Goal: Task Accomplishment & Management: Complete application form

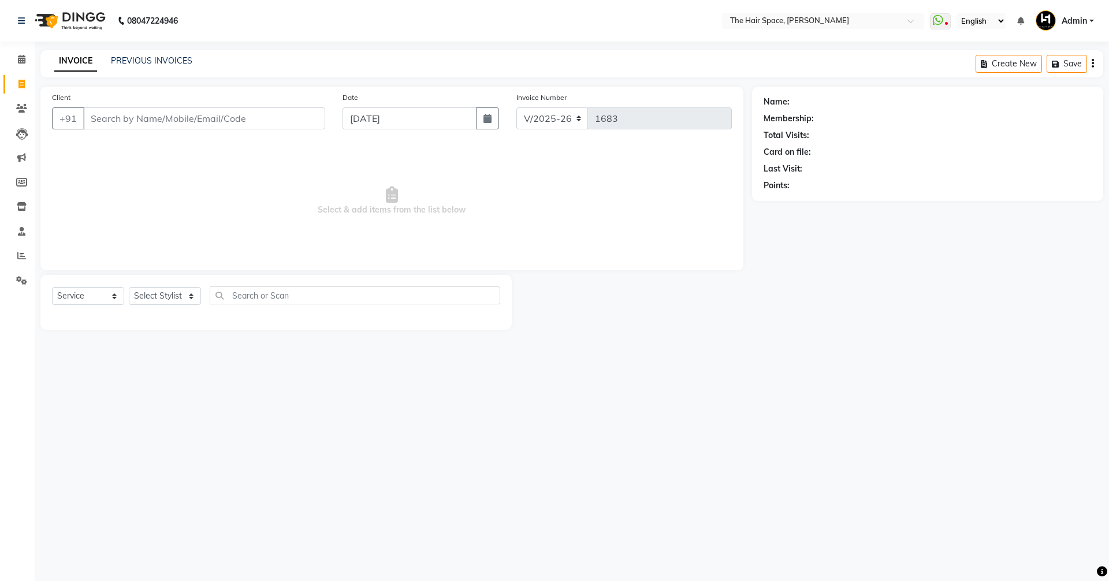
select select "6663"
select select "service"
click at [111, 121] on input "Client" at bounding box center [204, 118] width 242 height 22
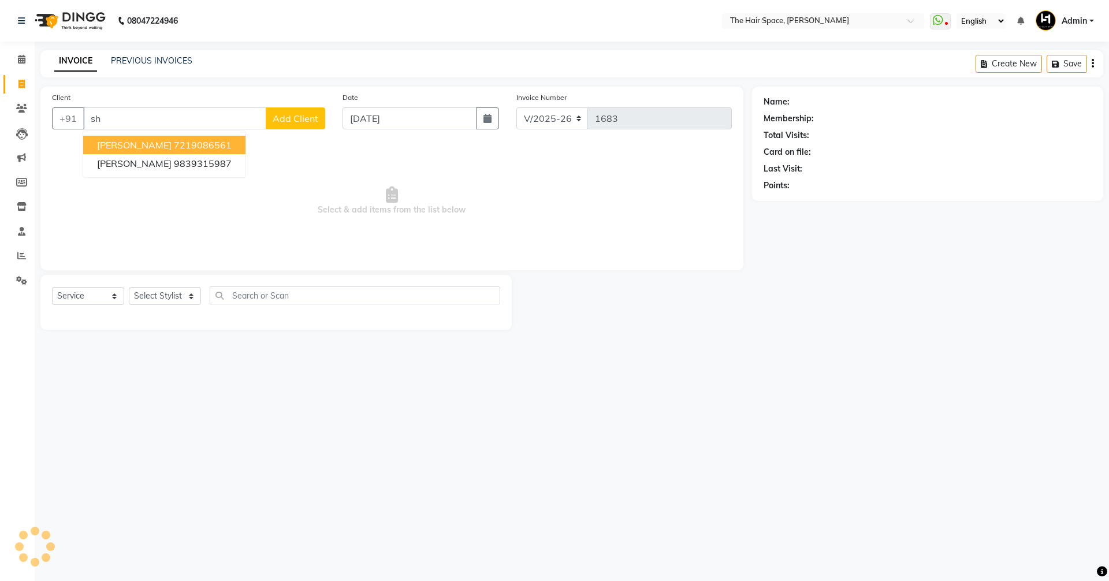
type input "s"
click at [140, 148] on span "[PERSON_NAME]" at bounding box center [134, 145] width 74 height 12
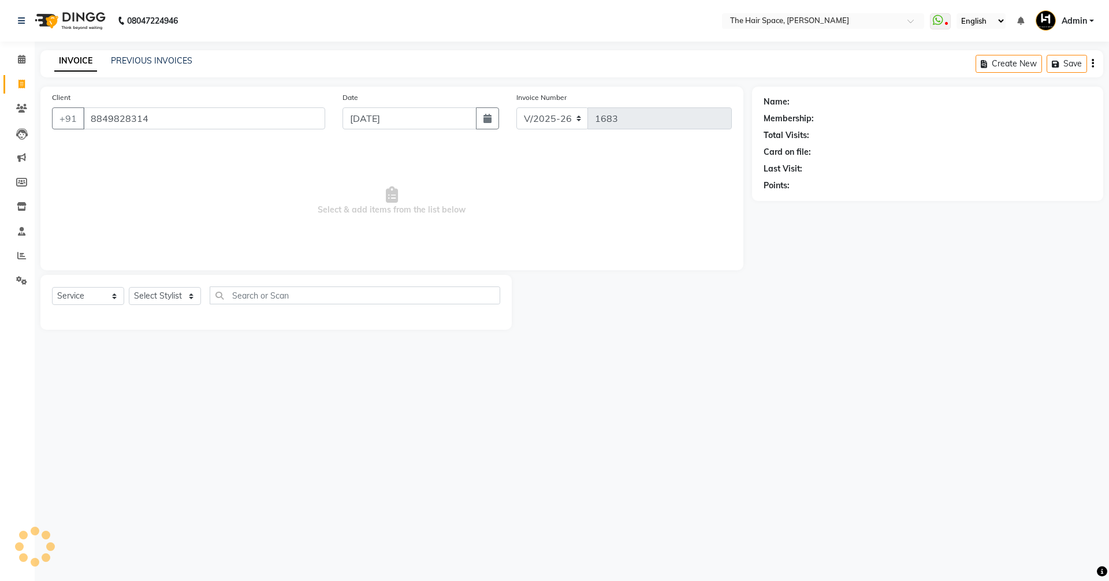
type input "8849828314"
click at [1082, 99] on icon at bounding box center [1083, 102] width 8 height 8
select select "[DEMOGRAPHIC_DATA]"
select select "47092"
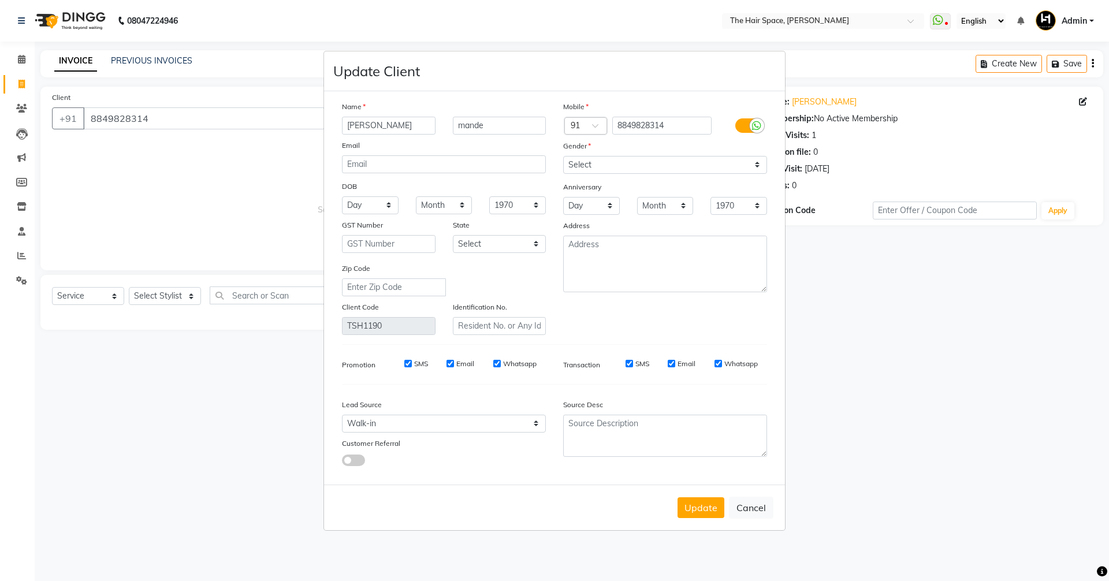
drag, startPoint x: 380, startPoint y: 124, endPoint x: 249, endPoint y: 121, distance: 131.7
click at [271, 125] on ngb-modal-window "Update Client Name [PERSON_NAME] Email DOB Day 01 02 03 04 05 06 07 08 09 10 11…" at bounding box center [554, 290] width 1109 height 581
type input "[PERSON_NAME]"
click at [613, 178] on div "Anniversary" at bounding box center [664, 187] width 221 height 18
drag, startPoint x: 703, startPoint y: 504, endPoint x: 703, endPoint y: 495, distance: 8.7
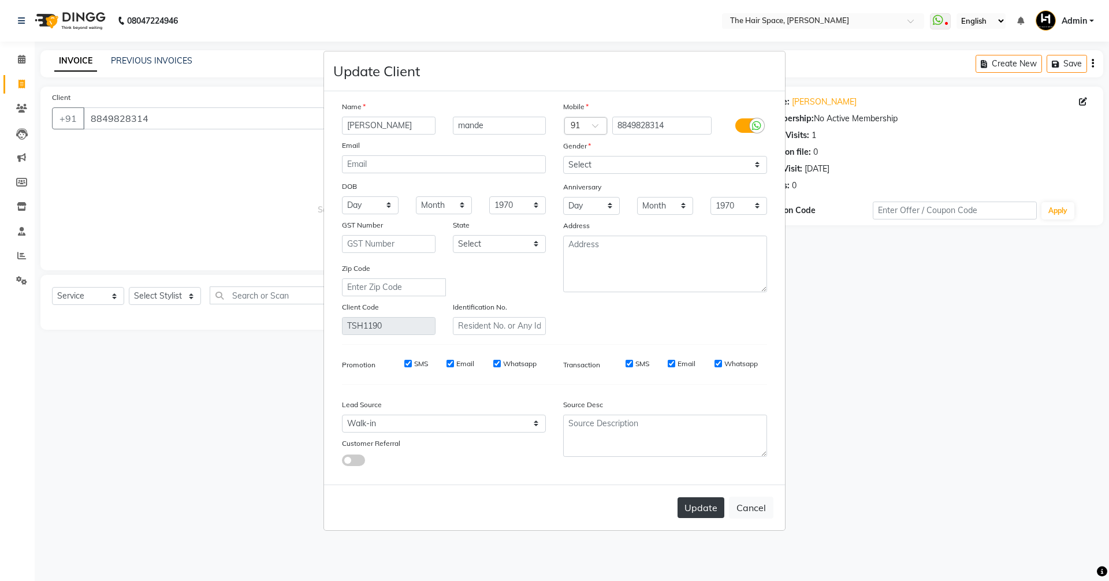
click at [703, 503] on button "Update" at bounding box center [700, 507] width 47 height 21
select select
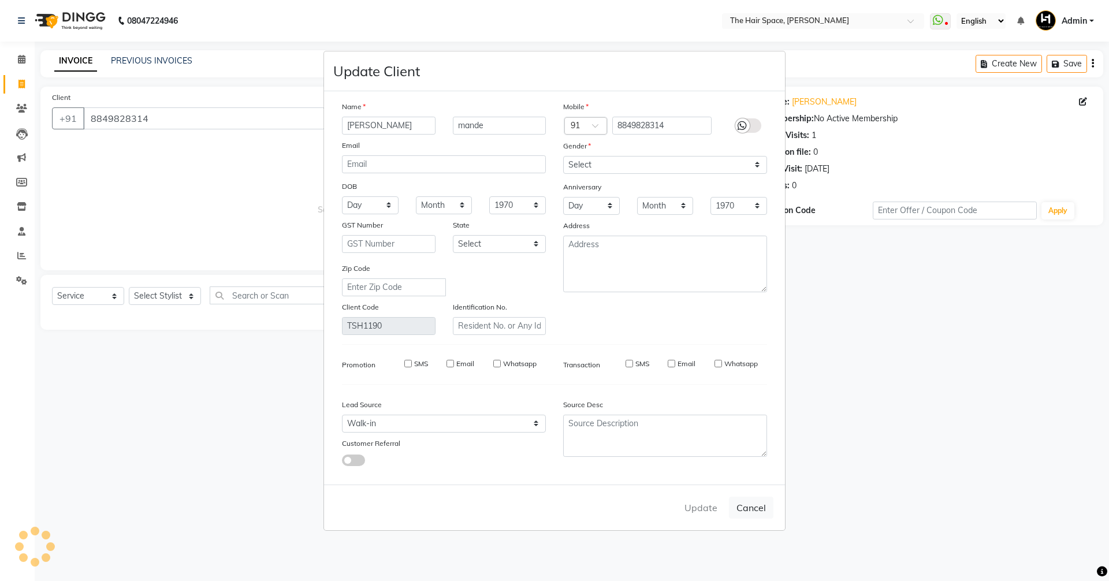
select select
checkbox input "false"
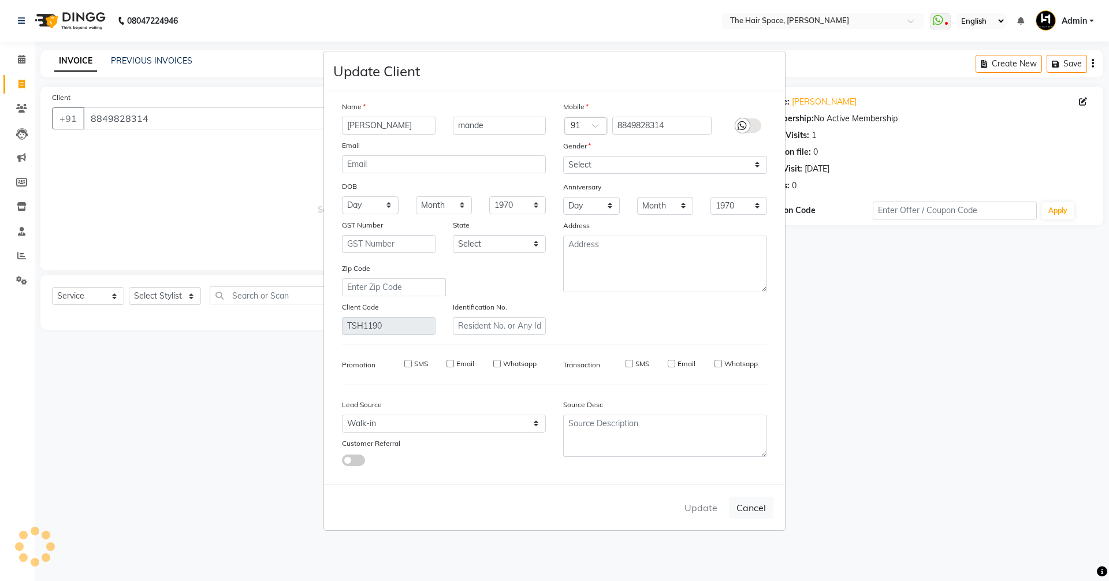
checkbox input "false"
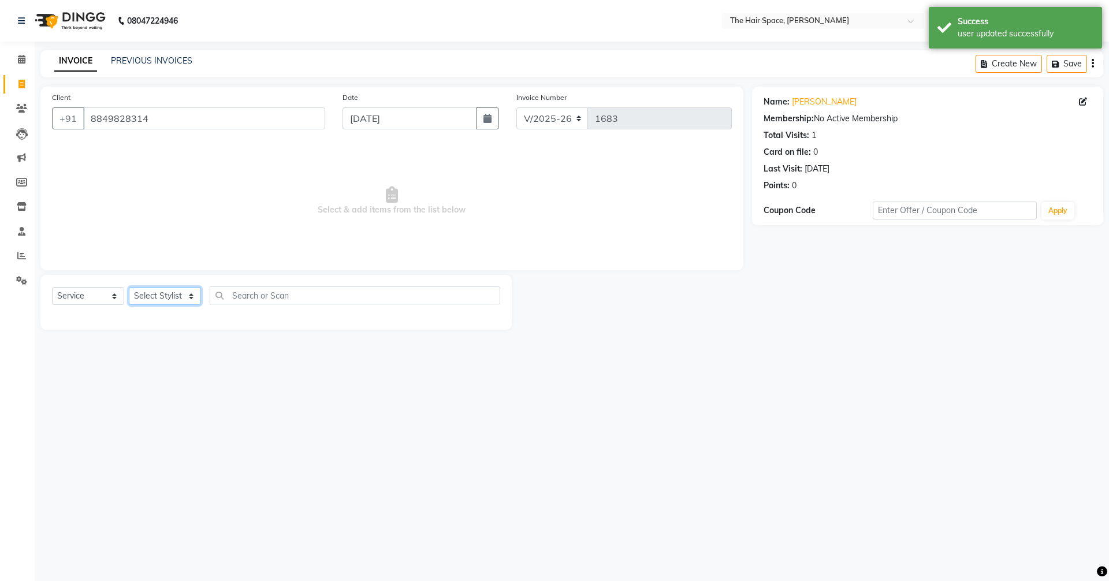
drag, startPoint x: 140, startPoint y: 303, endPoint x: 158, endPoint y: 300, distance: 18.1
click at [140, 303] on select "Select Stylist [PERSON_NAME] Nai [PERSON_NAME] [PERSON_NAME] Unknown" at bounding box center [165, 296] width 72 height 18
click at [129, 287] on select "Select Stylist [PERSON_NAME] Nai [PERSON_NAME] [PERSON_NAME] Unknown" at bounding box center [165, 296] width 72 height 18
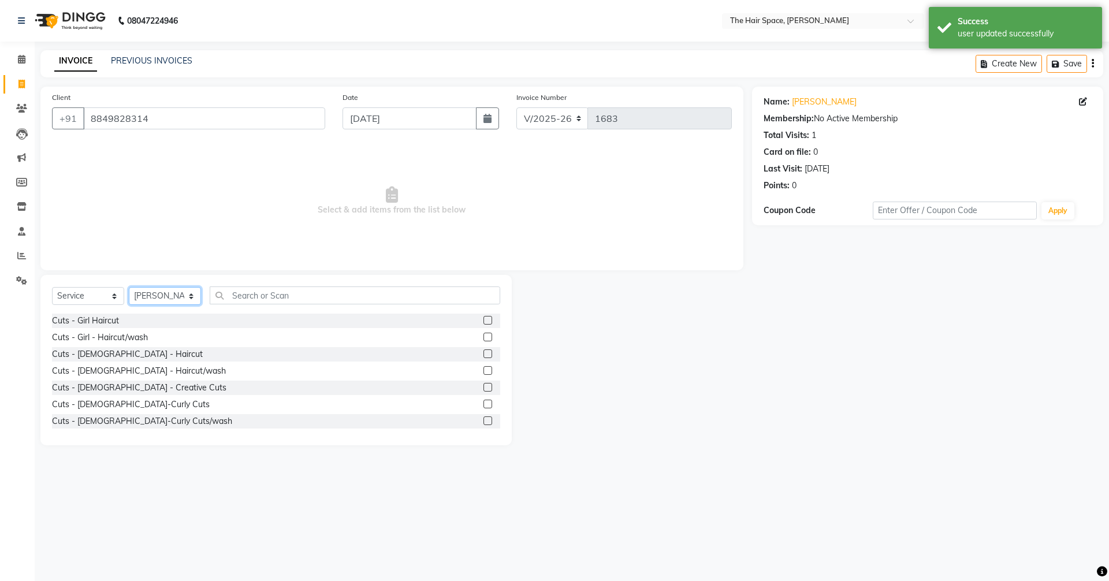
click at [165, 294] on select "Select Stylist [PERSON_NAME] Nai [PERSON_NAME] [PERSON_NAME] Unknown" at bounding box center [165, 296] width 72 height 18
select select "51967"
click at [129, 287] on select "Select Stylist [PERSON_NAME] Nai [PERSON_NAME] [PERSON_NAME] Unknown" at bounding box center [165, 296] width 72 height 18
click at [251, 293] on input "text" at bounding box center [355, 295] width 290 height 18
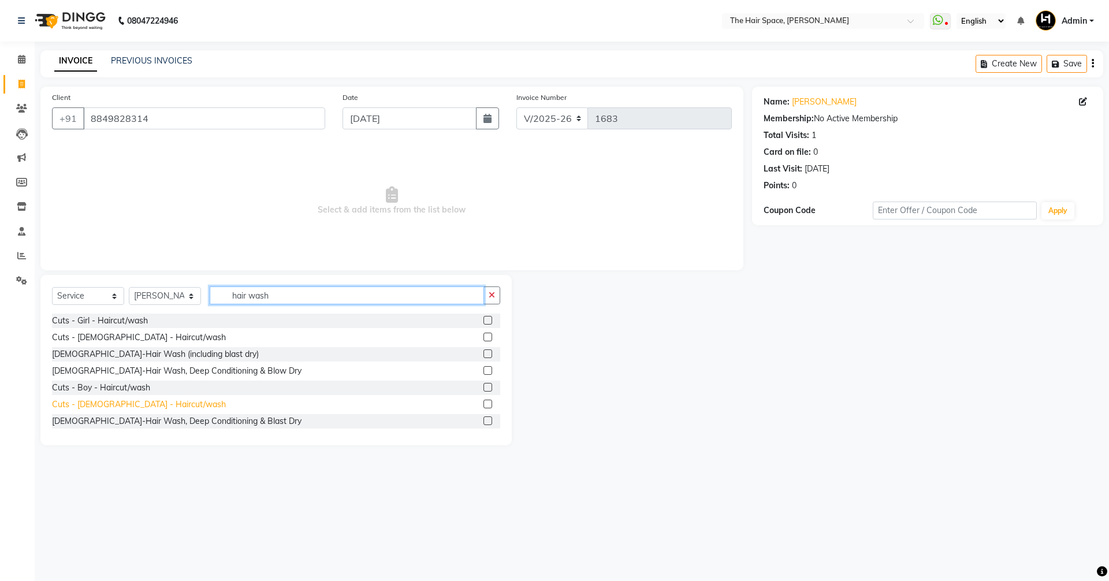
scroll to position [2, 0]
type input "hair wash"
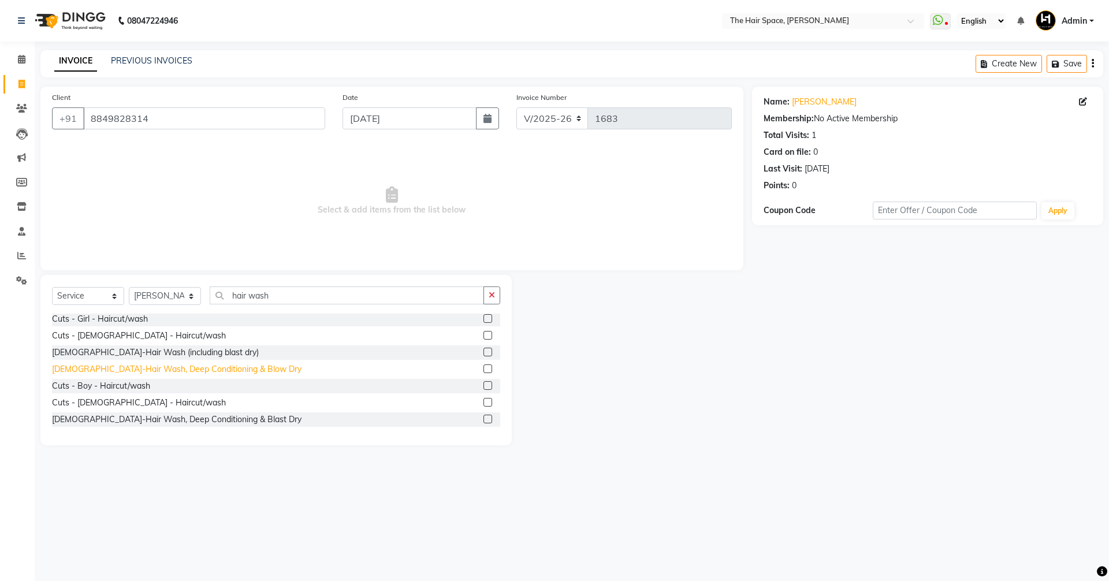
click at [114, 367] on div "[DEMOGRAPHIC_DATA]-Hair Wash, Deep Conditioning & Blow Dry" at bounding box center [176, 369] width 249 height 12
checkbox input "false"
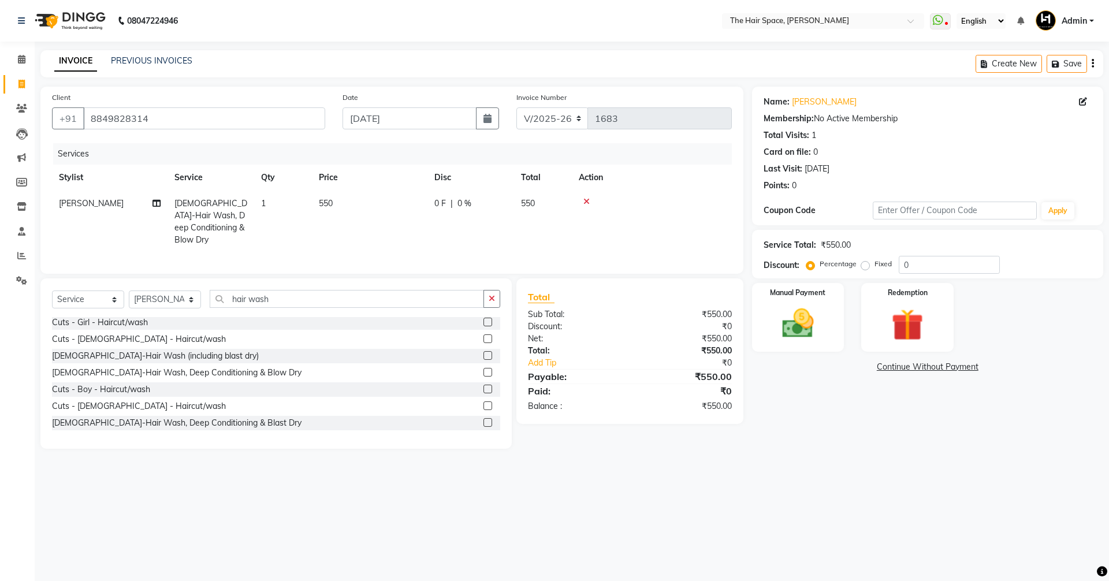
click at [493, 298] on icon "button" at bounding box center [491, 298] width 6 height 8
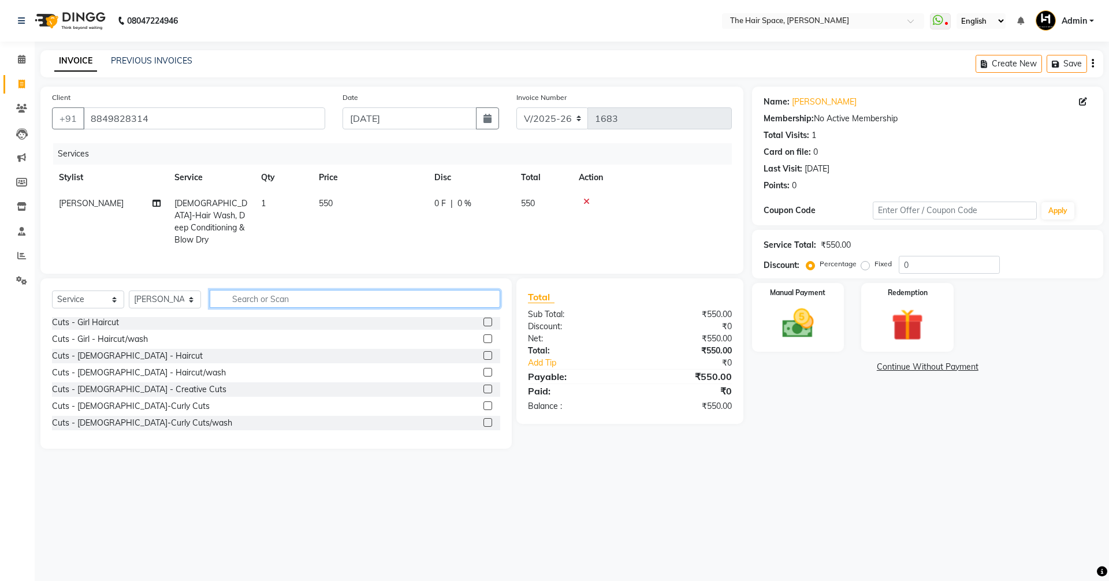
scroll to position [18, 0]
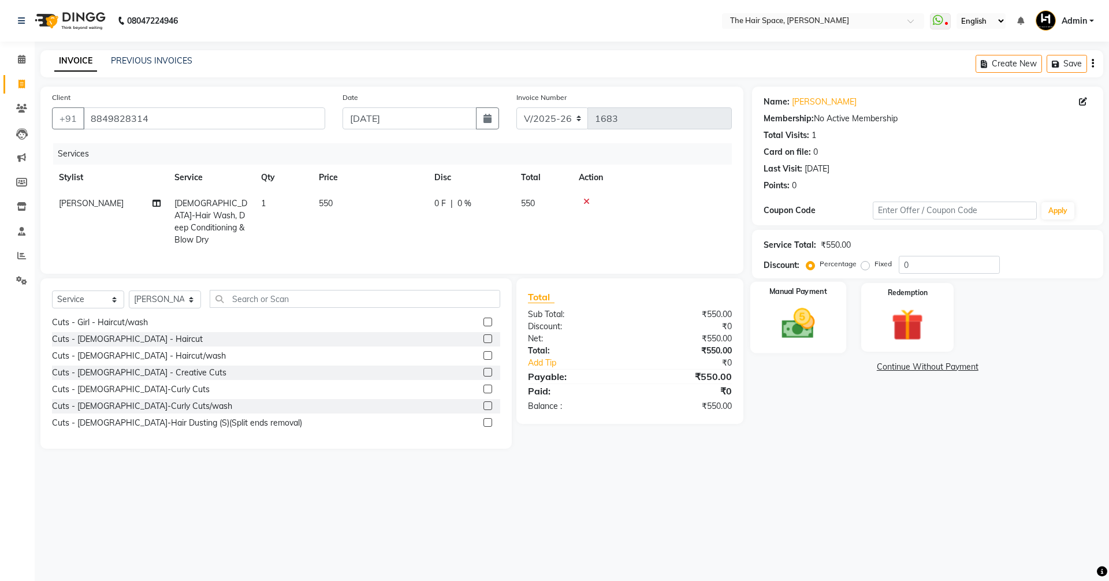
click at [777, 318] on img at bounding box center [798, 323] width 54 height 38
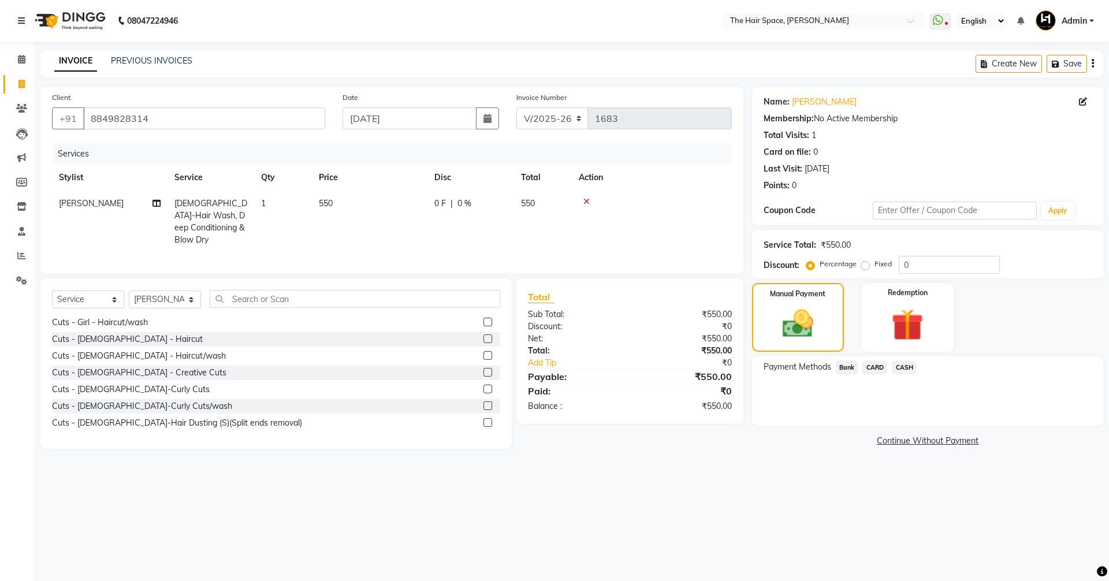
click at [851, 371] on span "Bank" at bounding box center [846, 367] width 23 height 13
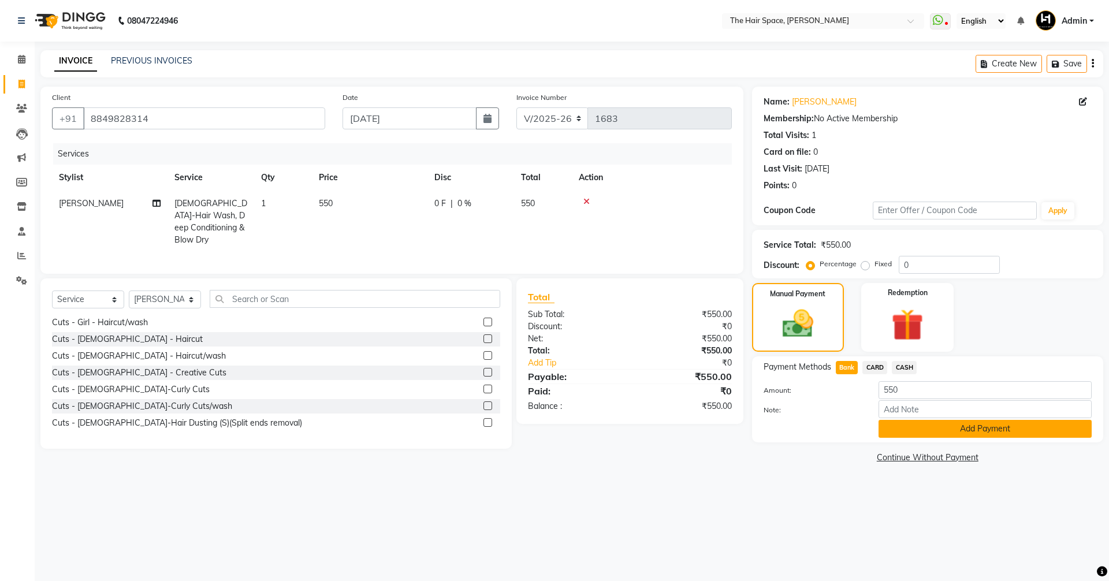
click at [935, 435] on button "Add Payment" at bounding box center [984, 429] width 213 height 18
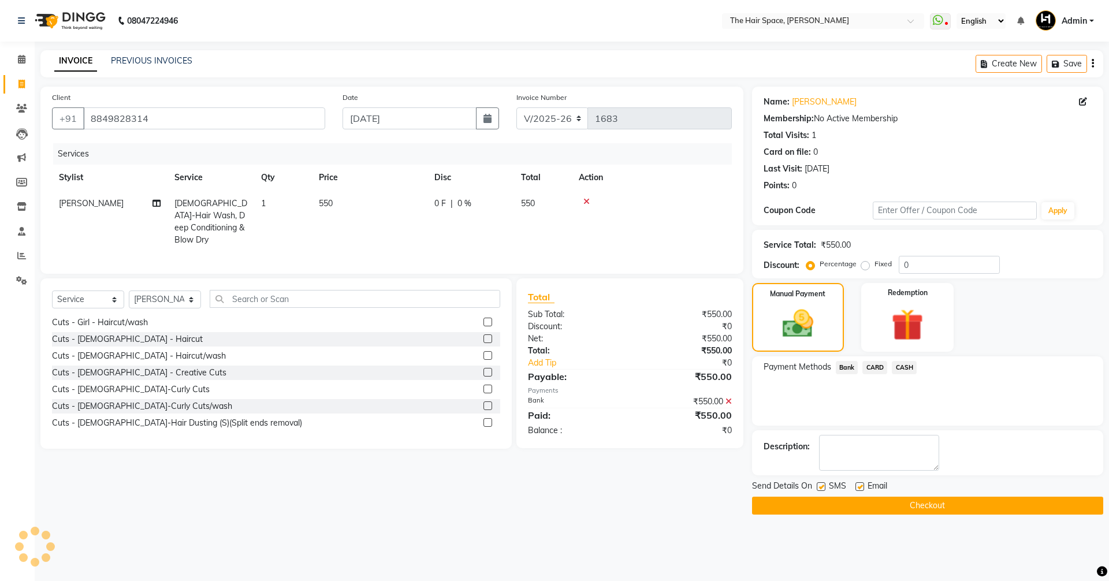
click at [861, 484] on label at bounding box center [859, 486] width 9 height 9
click at [861, 484] on input "checkbox" at bounding box center [859, 487] width 8 height 8
checkbox input "false"
click at [848, 506] on button "Checkout" at bounding box center [927, 506] width 351 height 18
